Goal: Task Accomplishment & Management: Use online tool/utility

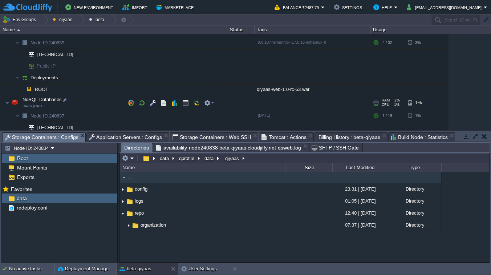
scroll to position [234, 0]
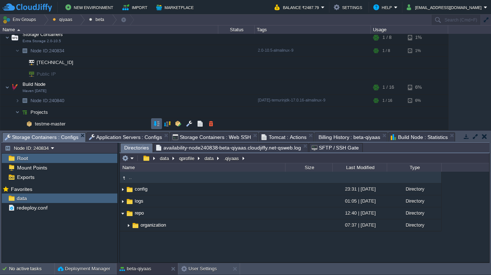
click at [156, 127] on button "button" at bounding box center [156, 123] width 7 height 7
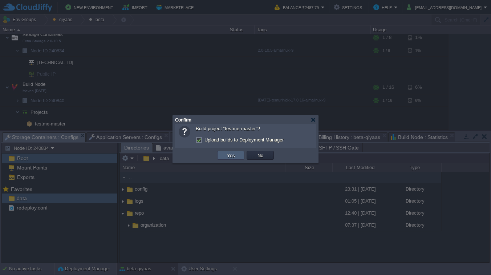
click at [221, 153] on td "Yes" at bounding box center [230, 155] width 27 height 9
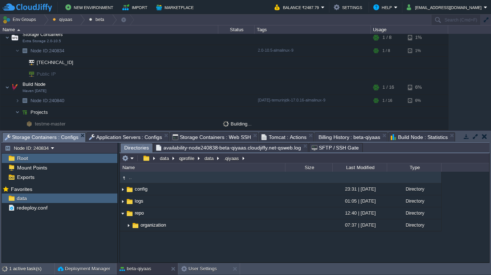
click at [130, 138] on span "Application Servers : Configs" at bounding box center [125, 137] width 73 height 9
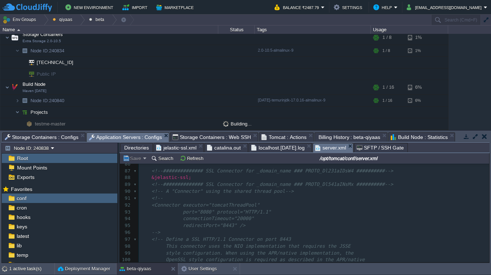
scroll to position [0, 0]
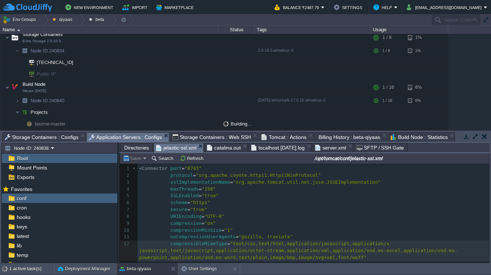
click at [187, 147] on span "jelastic-ssl.xml" at bounding box center [176, 147] width 40 height 9
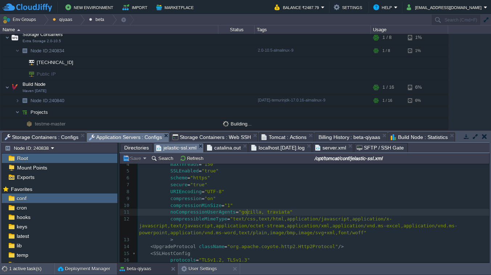
click at [248, 212] on div "x 1 < Connector port = "8743" 2 protocol = "org.apache.coyote.http11.Http11NioP…" at bounding box center [313, 229] width 351 height 178
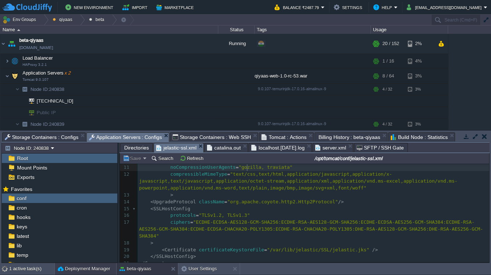
click at [91, 270] on button "Deployment Manager" at bounding box center [84, 268] width 52 height 7
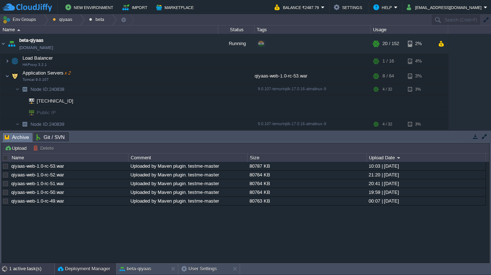
click at [12, 265] on div "1 active task(s)" at bounding box center [31, 269] width 45 height 12
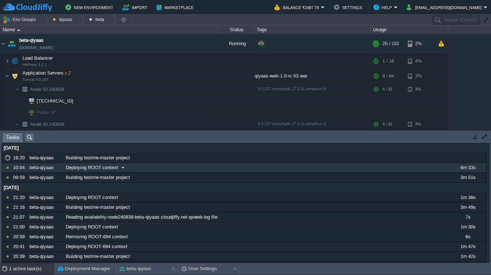
click at [122, 167] on span at bounding box center [123, 167] width 10 height 7
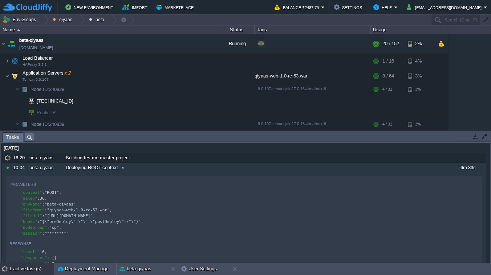
click at [123, 168] on span at bounding box center [123, 167] width 10 height 7
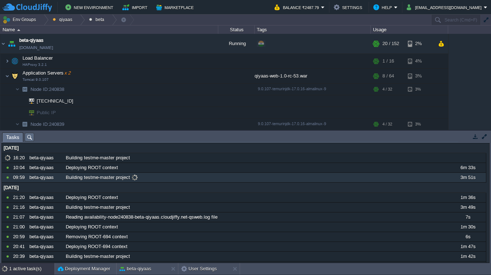
click at [136, 176] on span at bounding box center [135, 177] width 10 height 7
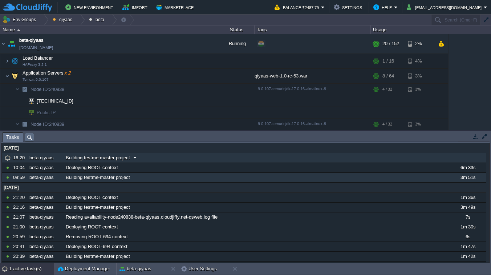
click at [136, 156] on span at bounding box center [135, 157] width 10 height 7
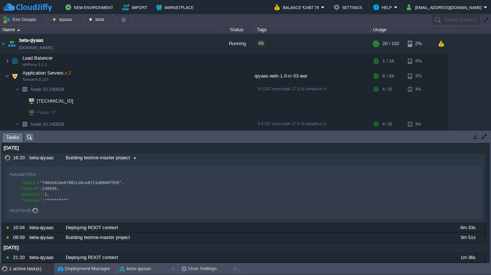
click at [136, 156] on span at bounding box center [135, 157] width 10 height 7
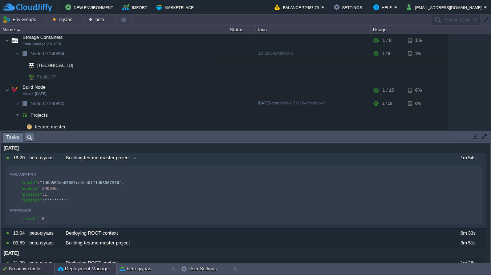
click at [103, 267] on button "Deployment Manager" at bounding box center [84, 268] width 52 height 7
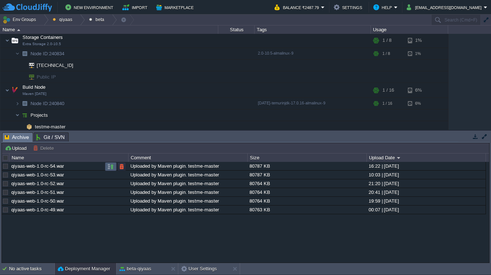
click at [109, 167] on button "button" at bounding box center [110, 166] width 7 height 7
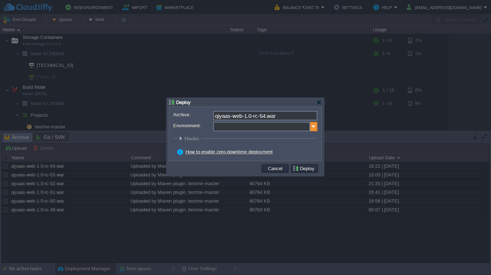
click at [312, 127] on img at bounding box center [313, 126] width 7 height 9
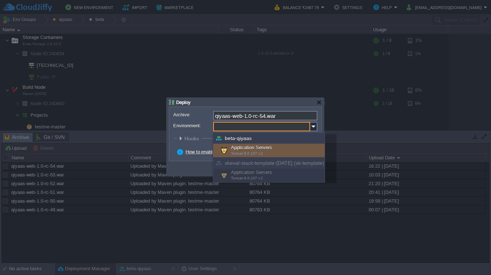
click at [292, 146] on div "Application Servers Tomcat 9.0.107 x 2" at bounding box center [268, 150] width 111 height 14
type input "Application Servers (beta-qiyaas)"
type input "ROOT-656"
radio input "false"
radio input "true"
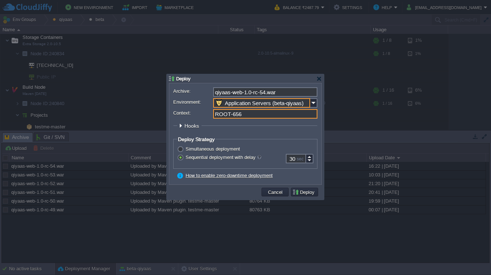
click at [273, 116] on input "ROOT-656" at bounding box center [265, 113] width 104 height 9
type input "ROOT"
click at [313, 189] on button "Deploy" at bounding box center [304, 191] width 24 height 7
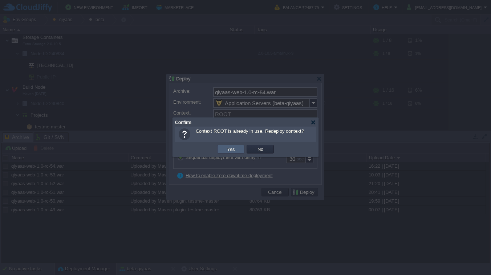
click at [233, 150] on button "Yes" at bounding box center [231, 149] width 12 height 7
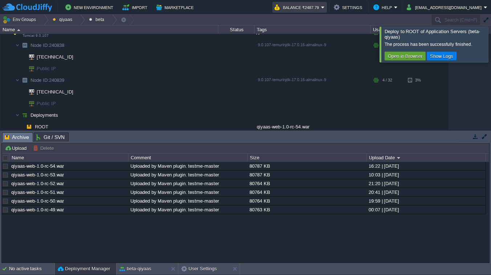
scroll to position [36, 0]
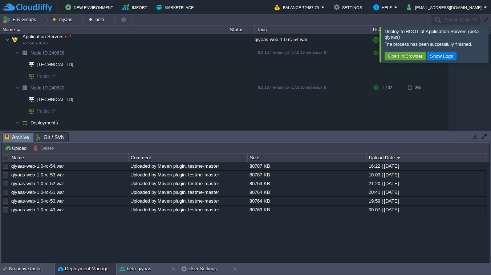
click at [491, 49] on div at bounding box center [500, 44] width 0 height 35
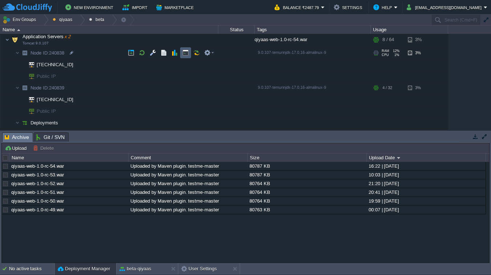
click at [183, 53] on button "button" at bounding box center [185, 52] width 7 height 7
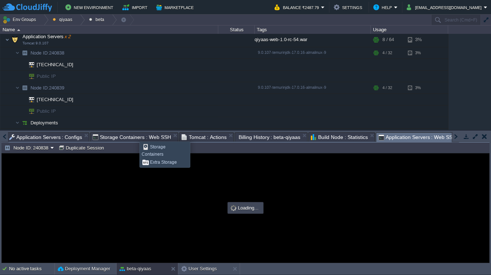
scroll to position [0, 0]
type input "#000000"
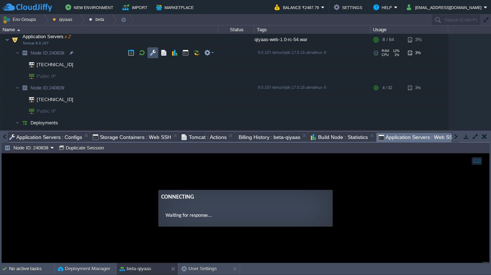
click at [155, 54] on button "button" at bounding box center [153, 52] width 7 height 7
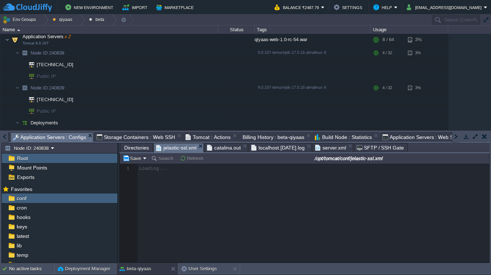
click at [431, 136] on span "Application Servers : Web SSH" at bounding box center [421, 137] width 78 height 9
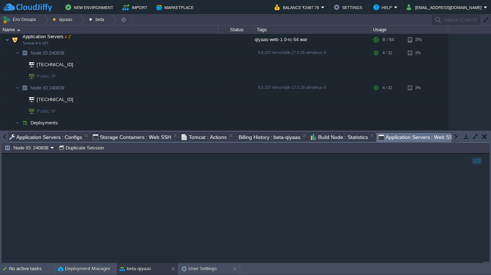
click at [142, 138] on span "Storage Containers : Web SSH" at bounding box center [132, 137] width 78 height 9
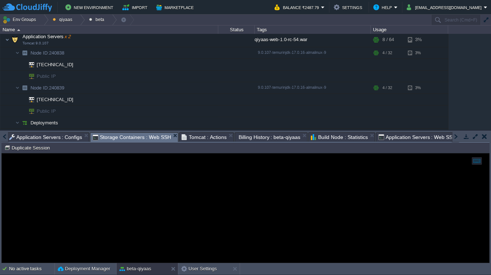
click at [404, 136] on span "Application Servers : Web SSH" at bounding box center [417, 137] width 78 height 9
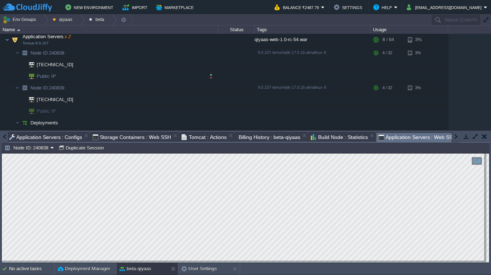
scroll to position [31, 0]
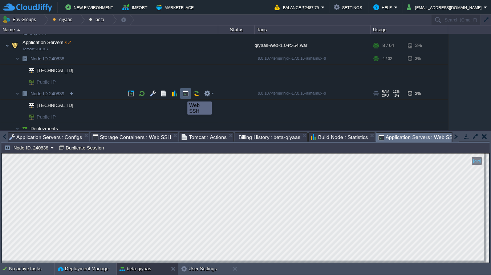
click at [185, 95] on button "button" at bounding box center [185, 93] width 7 height 7
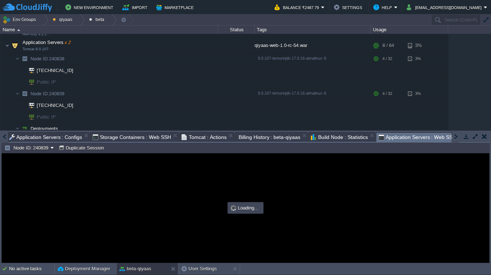
scroll to position [0, 0]
type input "#000000"
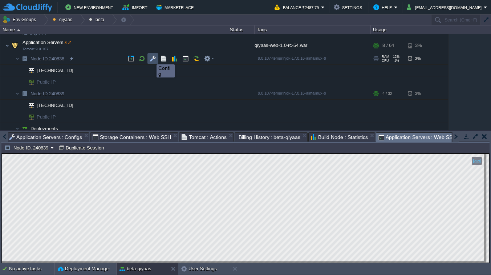
click at [151, 58] on button "button" at bounding box center [153, 58] width 7 height 7
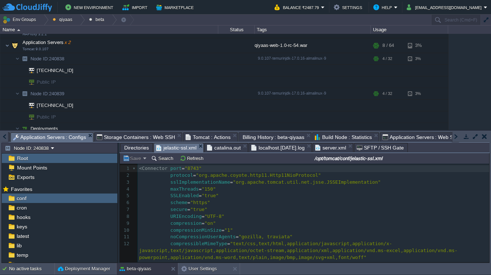
click at [138, 149] on span "Directories" at bounding box center [136, 147] width 25 height 9
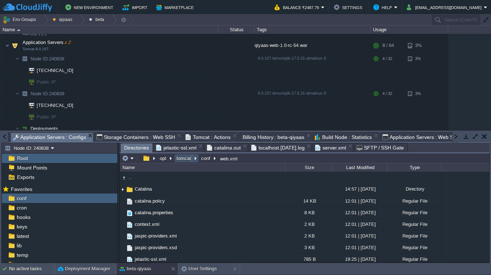
click at [180, 160] on button "tomcat" at bounding box center [183, 158] width 17 height 7
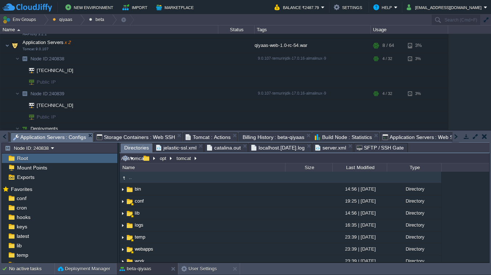
click at [217, 160] on input "/opt/tomcat" at bounding box center [304, 158] width 369 height 10
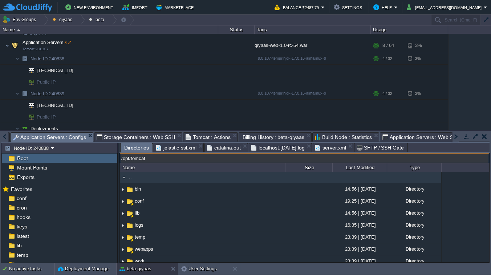
type input "/opt/tomcat."
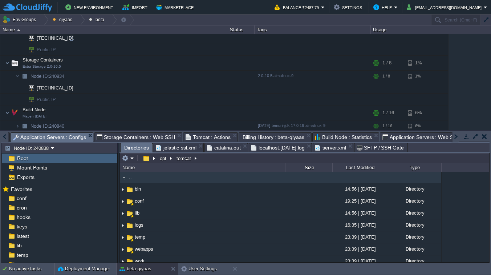
scroll to position [234, 0]
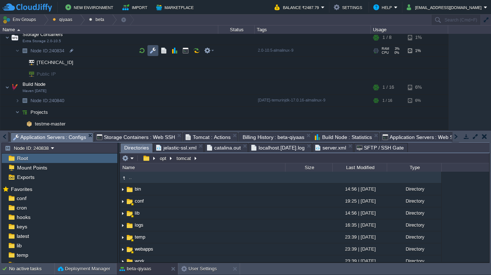
click at [154, 50] on button "button" at bounding box center [153, 50] width 7 height 7
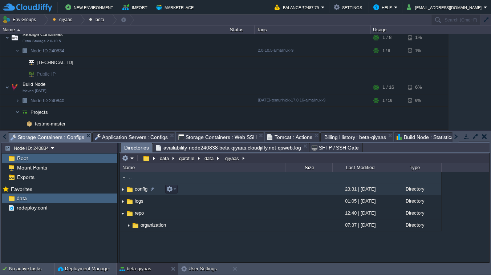
click at [135, 193] on td "config" at bounding box center [202, 189] width 165 height 12
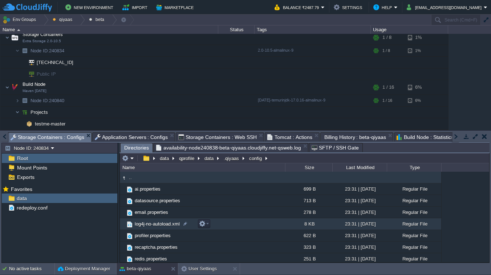
click at [151, 228] on td "log4j-no-autoload.xml" at bounding box center [202, 224] width 165 height 12
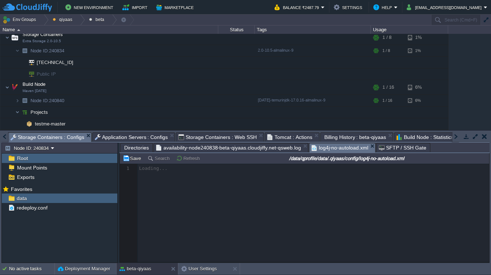
scroll to position [2, 0]
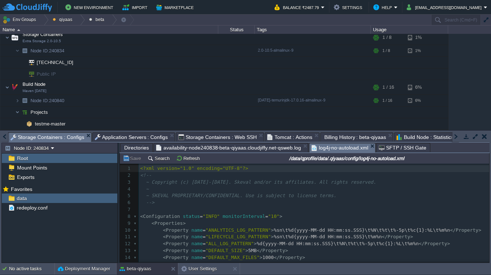
click at [189, 199] on pre "~ SKEVAL PROPRIETARY/CONFIDENTIAL. Use is subject to license terms." at bounding box center [314, 195] width 350 height 7
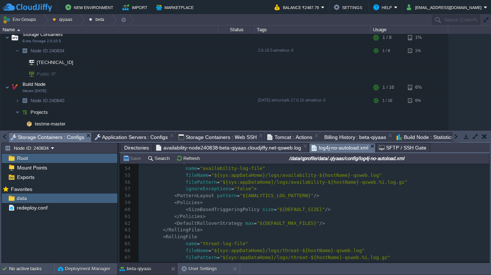
scroll to position [386, 0]
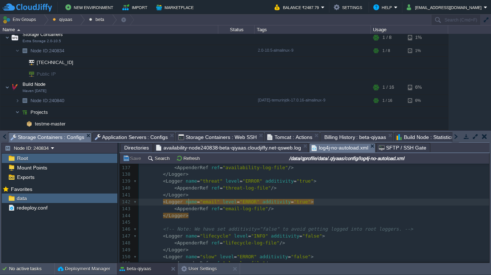
type textarea "-"
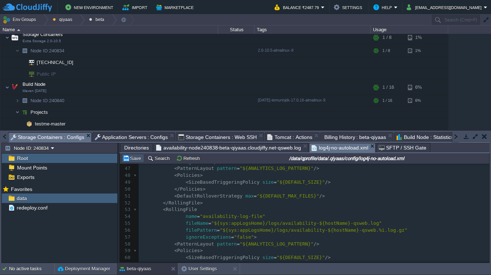
click at [135, 159] on button "Save" at bounding box center [133, 158] width 20 height 7
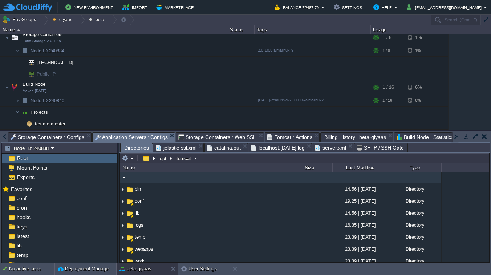
click at [140, 137] on span "Application Servers : Configs" at bounding box center [131, 137] width 73 height 9
click at [189, 135] on span "Storage Containers : Web SSH" at bounding box center [217, 137] width 78 height 9
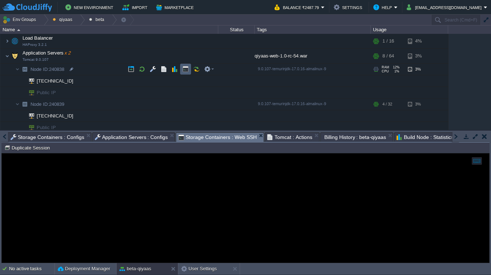
click at [186, 69] on button "button" at bounding box center [185, 69] width 7 height 7
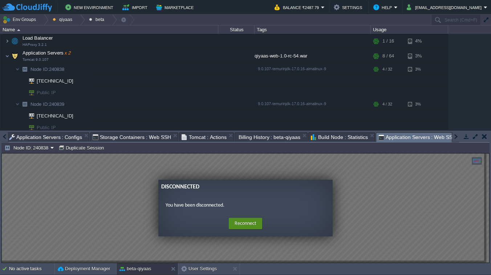
click at [245, 223] on button "Reconnect" at bounding box center [245, 224] width 33 height 12
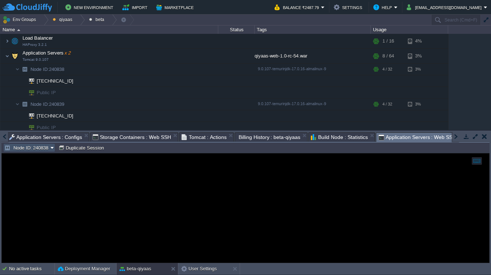
click at [44, 150] on button "Node ID: 240838" at bounding box center [27, 147] width 46 height 7
click at [40, 167] on span "Node ID: 240839" at bounding box center [30, 165] width 35 height 5
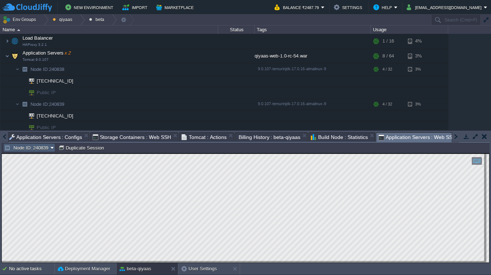
click at [38, 146] on button "Node ID: 240839" at bounding box center [27, 147] width 46 height 7
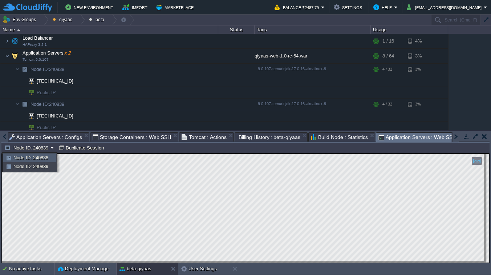
click at [40, 156] on span "Node ID: 240838" at bounding box center [30, 157] width 35 height 5
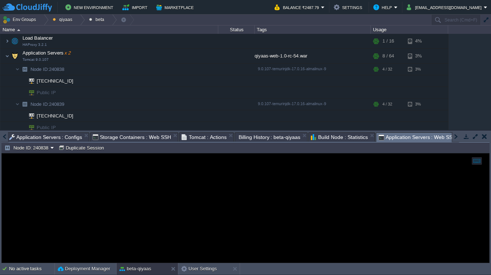
click at [82, 197] on div at bounding box center [245, 207] width 487 height 109
click at [92, 200] on div at bounding box center [245, 207] width 487 height 109
click at [186, 68] on button "button" at bounding box center [185, 69] width 7 height 7
click at [47, 149] on button "Node ID: 240838" at bounding box center [27, 147] width 46 height 7
click at [45, 159] on span "Node ID: 240838" at bounding box center [30, 157] width 35 height 5
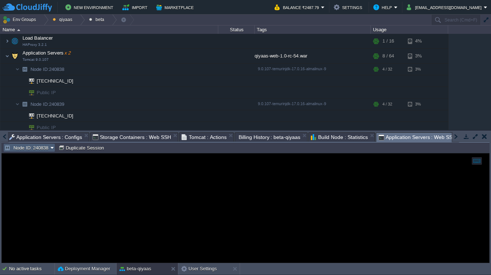
click at [48, 148] on button "Node ID: 240838" at bounding box center [27, 147] width 46 height 7
click at [45, 161] on link "Node ID: 240838" at bounding box center [30, 158] width 52 height 8
click at [46, 146] on button "Node ID: 240838" at bounding box center [27, 147] width 46 height 7
click at [44, 165] on span "Node ID: 240839" at bounding box center [30, 165] width 35 height 5
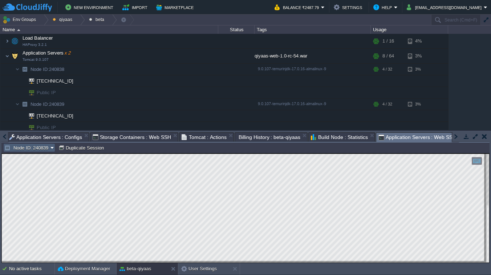
click at [36, 145] on button "Node ID: 240839" at bounding box center [27, 147] width 46 height 7
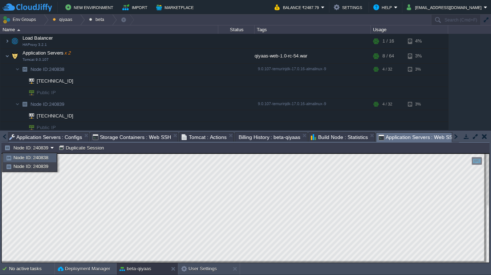
click at [37, 156] on span "Node ID: 240838" at bounding box center [30, 157] width 35 height 5
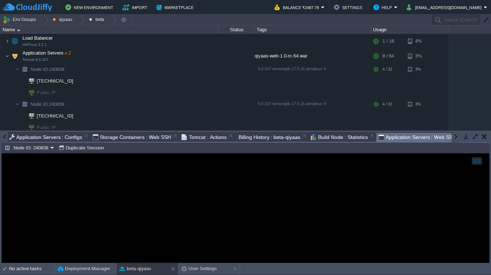
click at [93, 167] on div at bounding box center [245, 207] width 487 height 109
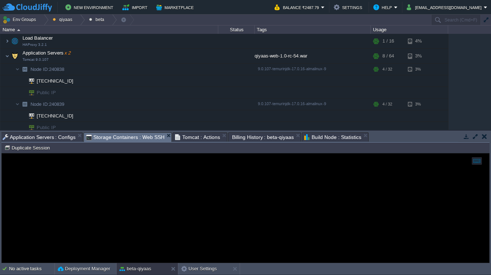
scroll to position [0, 0]
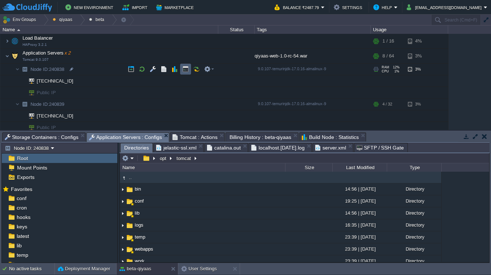
click at [180, 70] on td at bounding box center [185, 69] width 11 height 11
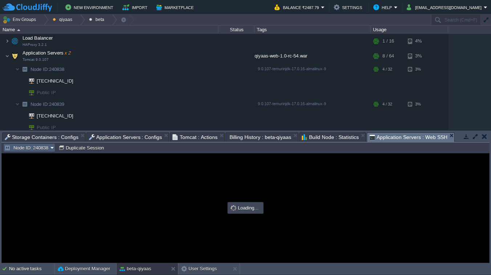
type input "#000000"
